Goal: Task Accomplishment & Management: Manage account settings

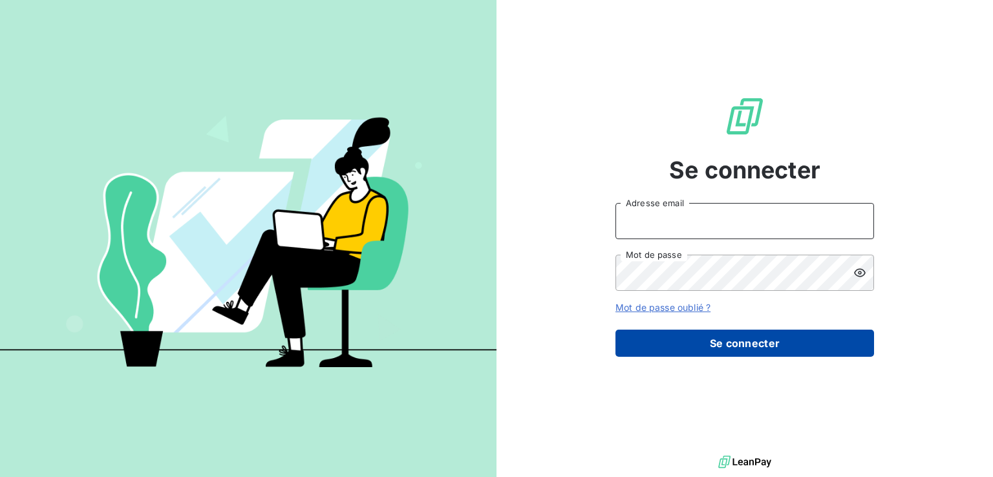
type input "[EMAIL_ADDRESS][DOMAIN_NAME]"
click at [715, 347] on button "Se connecter" at bounding box center [744, 343] width 258 height 27
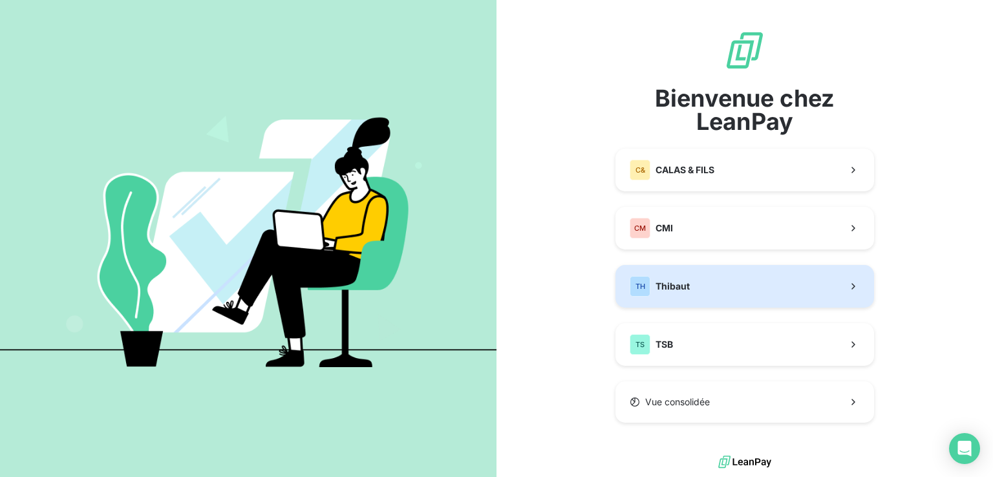
click at [695, 280] on button "TH Thibaut" at bounding box center [744, 286] width 258 height 43
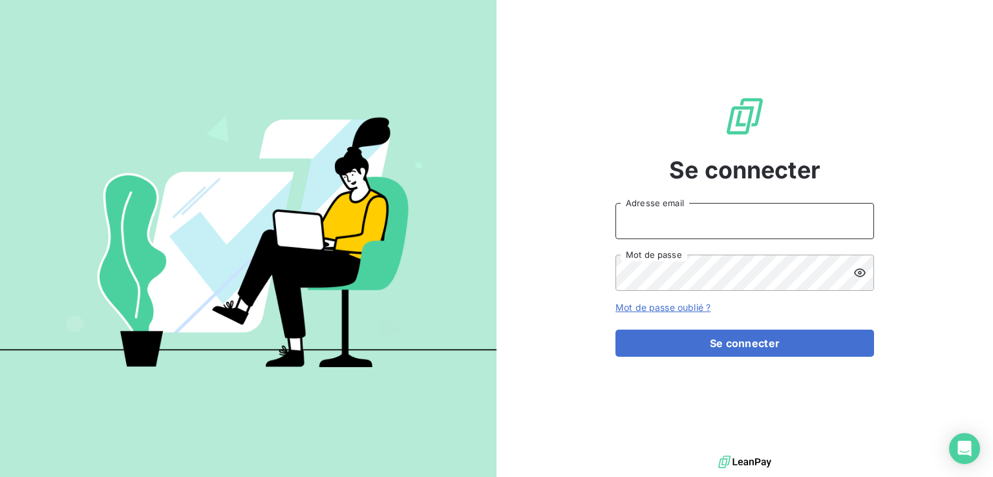
type input "[EMAIL_ADDRESS][DOMAIN_NAME]"
